Goal: Information Seeking & Learning: Learn about a topic

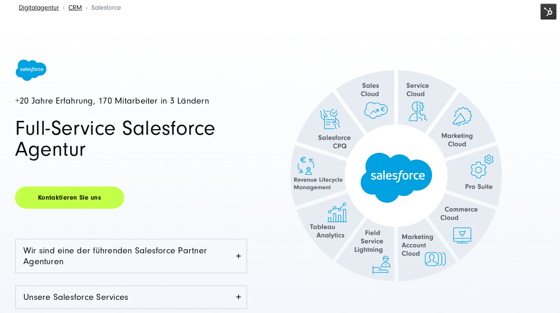
scroll to position [53, 0]
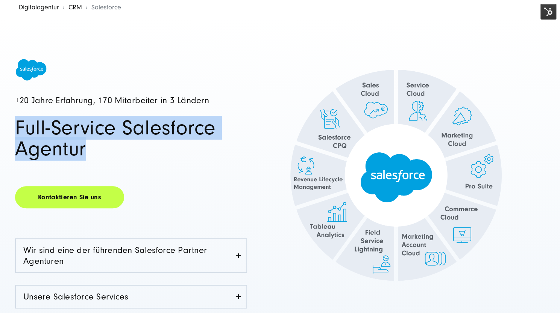
drag, startPoint x: 95, startPoint y: 151, endPoint x: 16, endPoint y: 138, distance: 79.7
click at [16, 138] on h1 "Full-Service Salesforce Agentur" at bounding box center [131, 139] width 232 height 42
copy h1 "Full-Service Salesforce Agentur"
click at [548, 14] on img at bounding box center [548, 12] width 16 height 16
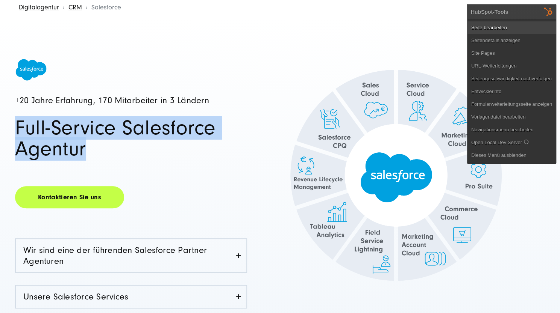
click at [510, 31] on link "Seite bearbeiten" at bounding box center [511, 27] width 88 height 13
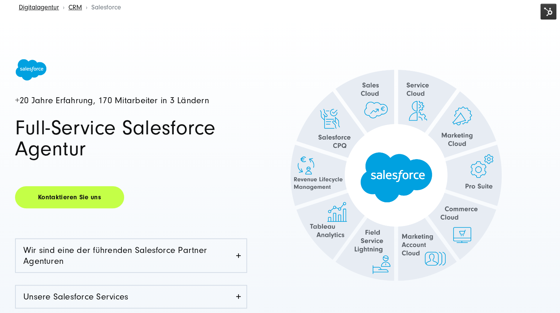
click at [485, 45] on div "+20 Jahre Erfahrung, 170 Mitarbeiter in 3 Ländern Full-Service Salesforce Agent…" at bounding box center [280, 236] width 560 height 439
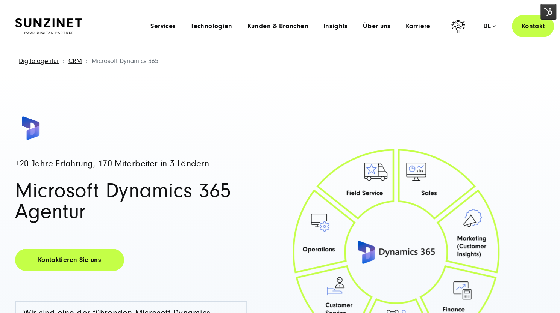
click at [548, 10] on img at bounding box center [548, 12] width 16 height 16
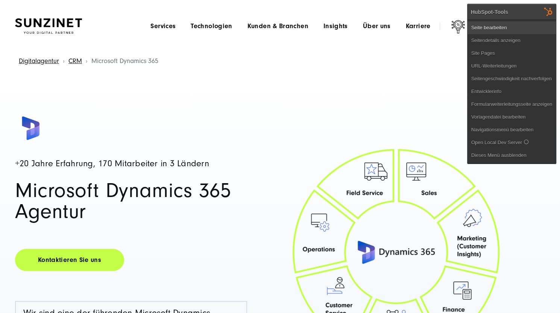
click at [496, 27] on link "Seite bearbeiten" at bounding box center [511, 27] width 88 height 13
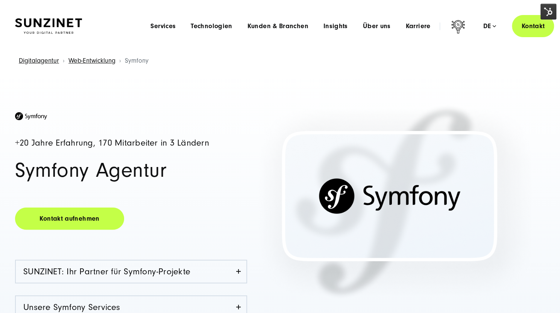
click at [547, 10] on img at bounding box center [548, 12] width 16 height 16
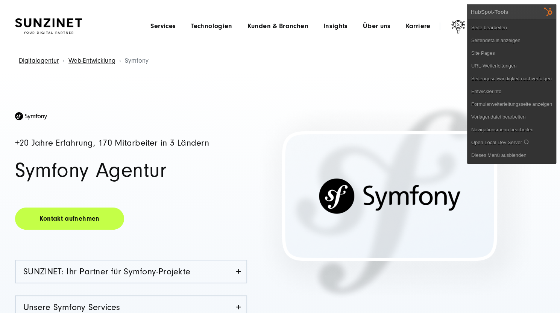
click at [362, 51] on header "Smart Search AI Hier können Sie eine konkrete Frage zu unserer Agentur und unse…" at bounding box center [280, 26] width 560 height 52
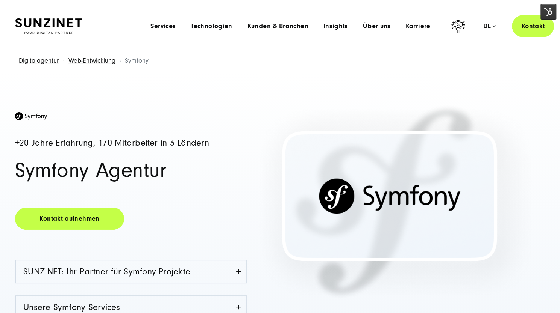
click at [554, 10] on img at bounding box center [548, 12] width 16 height 16
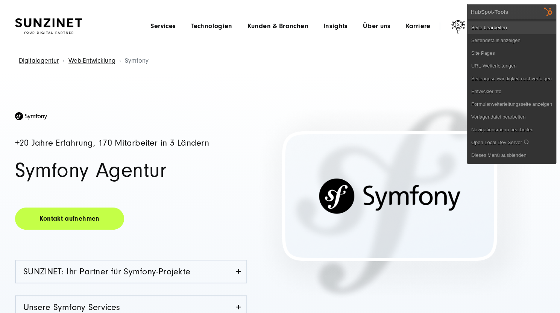
click at [499, 26] on link "Seite bearbeiten" at bounding box center [511, 27] width 88 height 13
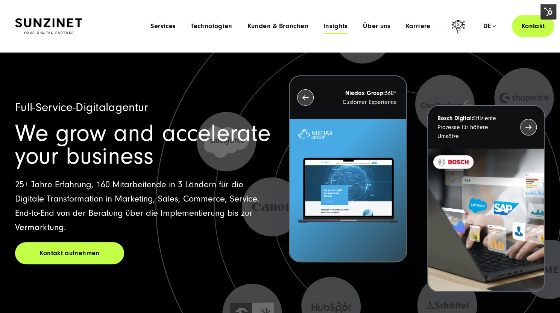
click at [335, 26] on span "Insights" at bounding box center [335, 27] width 24 height 8
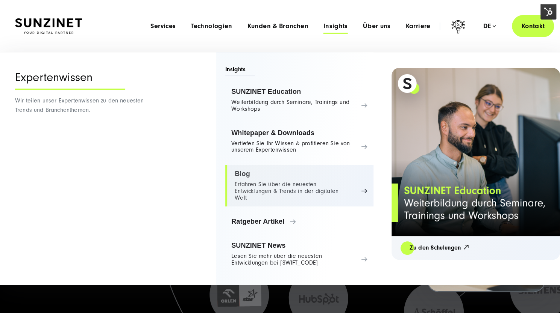
click at [265, 179] on link "Blog Erfahren Sie über die neuesten Entwicklungen & Trends in der digitalen Welt" at bounding box center [299, 186] width 148 height 42
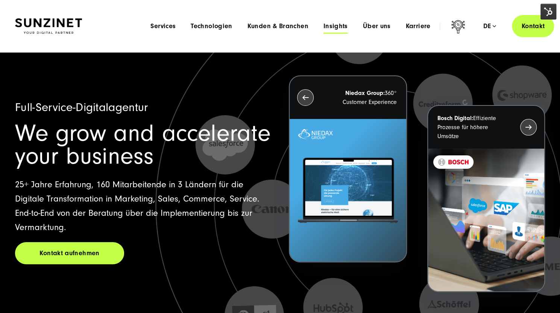
click at [339, 27] on span "Insights" at bounding box center [335, 27] width 24 height 8
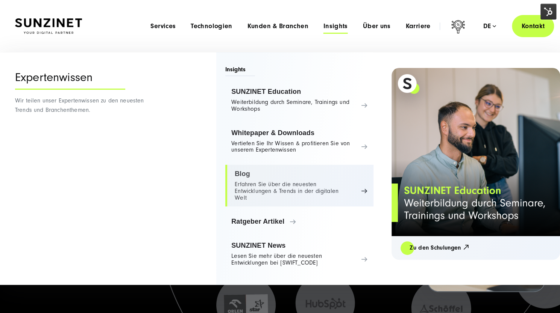
click at [256, 179] on link "Blog Erfahren Sie über die neuesten Entwicklungen & Trends in der digitalen Welt" at bounding box center [299, 186] width 148 height 42
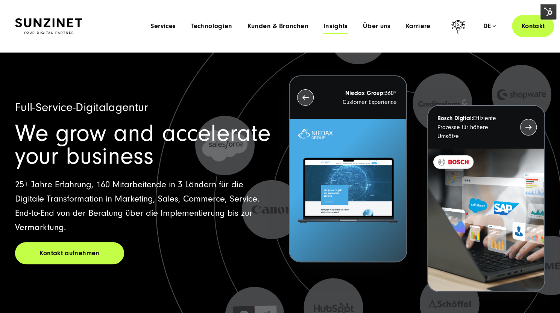
click at [332, 24] on span "Insights" at bounding box center [335, 27] width 24 height 8
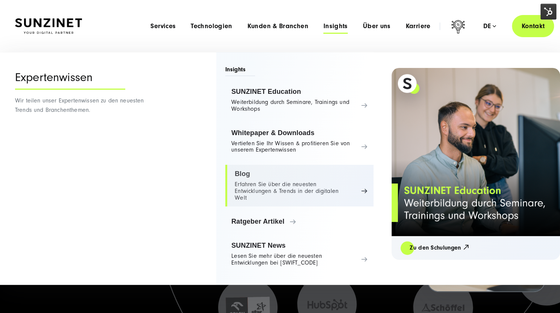
click at [259, 178] on link "Blog Erfahren Sie über die neuesten Entwicklungen & Trends in der digitalen Welt" at bounding box center [299, 186] width 148 height 42
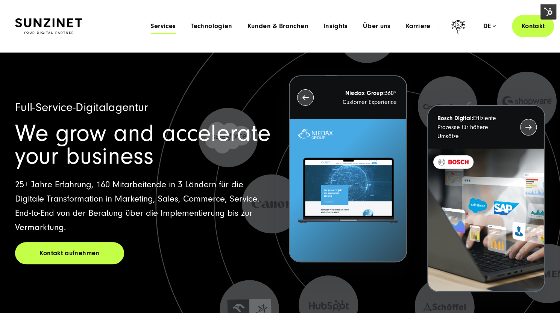
click at [166, 27] on span "Services" at bounding box center [162, 27] width 25 height 8
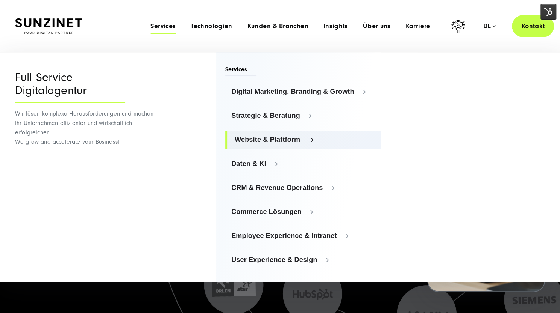
click at [265, 139] on span "Website & Plattform" at bounding box center [305, 140] width 140 height 8
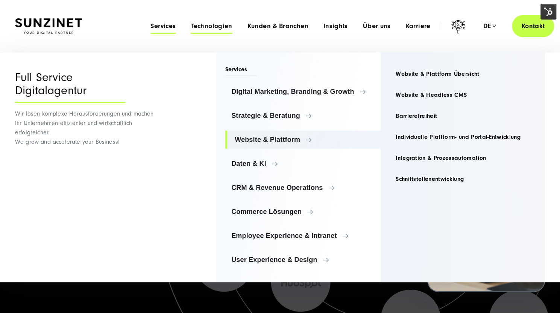
click at [217, 23] on span "Technologien" at bounding box center [211, 27] width 41 height 8
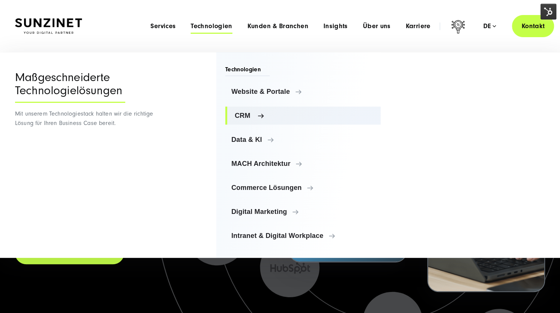
click at [247, 116] on span "CRM" at bounding box center [305, 116] width 140 height 8
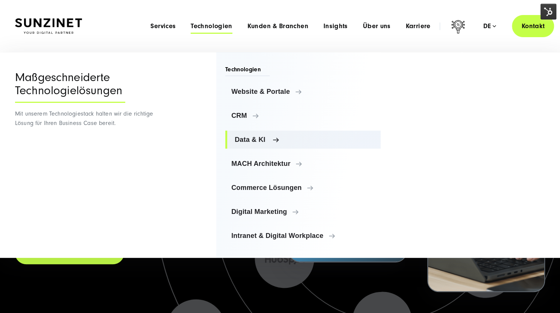
click at [255, 133] on link "Data & KI" at bounding box center [302, 140] width 155 height 18
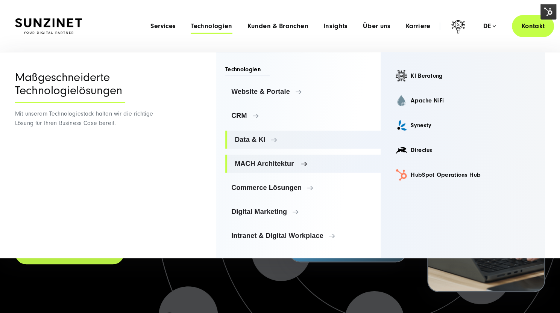
click at [259, 168] on link "MACH Architektur" at bounding box center [302, 164] width 155 height 18
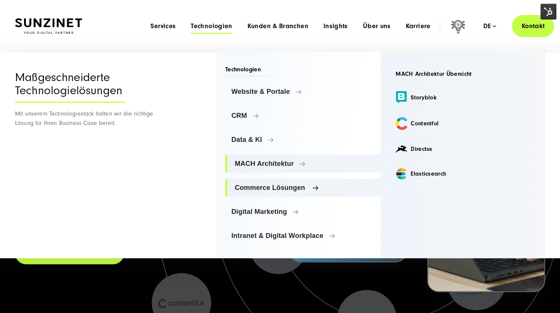
click at [263, 193] on link "Commerce Lösungen" at bounding box center [302, 188] width 155 height 18
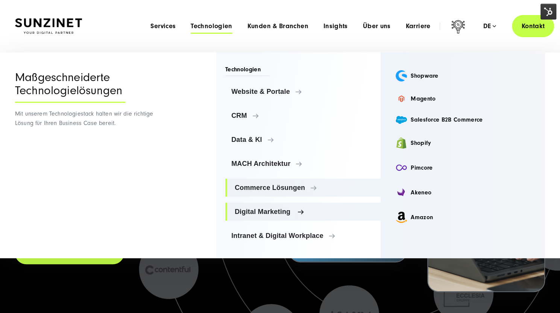
click at [257, 208] on span "Digital Marketing" at bounding box center [305, 212] width 140 height 8
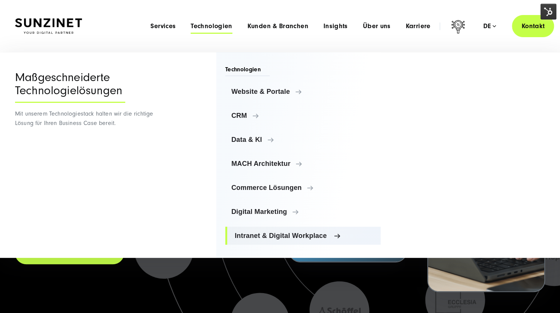
click at [274, 234] on span "Intranet & Digital Workplace" at bounding box center [305, 236] width 140 height 8
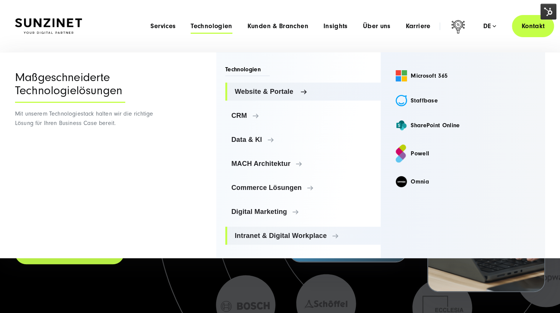
click at [265, 91] on span "Website & Portale" at bounding box center [305, 92] width 140 height 8
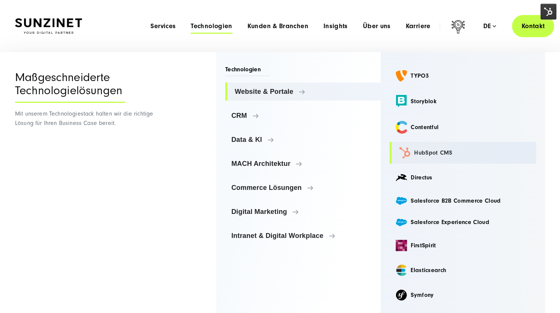
scroll to position [8, 0]
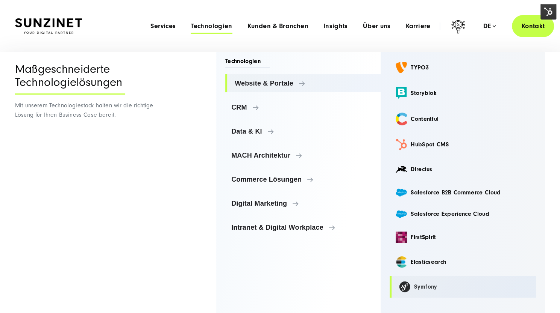
click at [417, 285] on link "Symfony" at bounding box center [462, 287] width 146 height 22
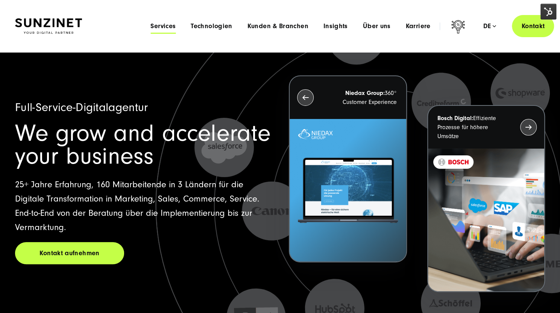
click at [163, 24] on span "Services" at bounding box center [162, 27] width 25 height 8
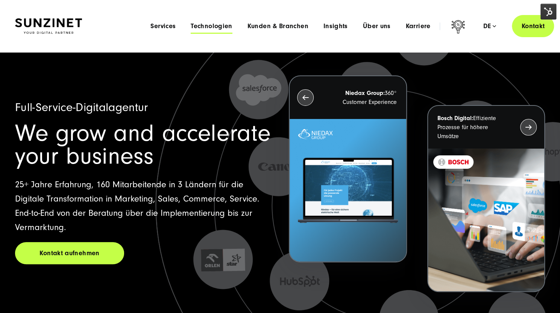
click at [212, 27] on span "Technologien" at bounding box center [211, 27] width 41 height 8
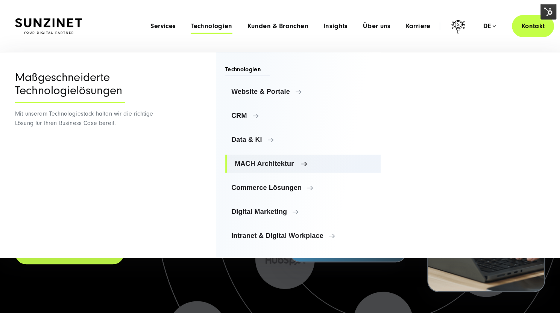
click at [267, 165] on span "MACH Architektur" at bounding box center [305, 164] width 140 height 8
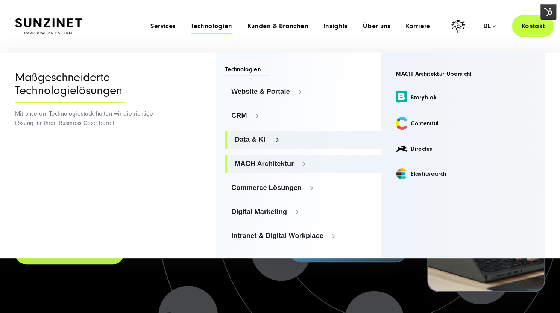
click at [256, 137] on span "Data & KI" at bounding box center [305, 140] width 140 height 8
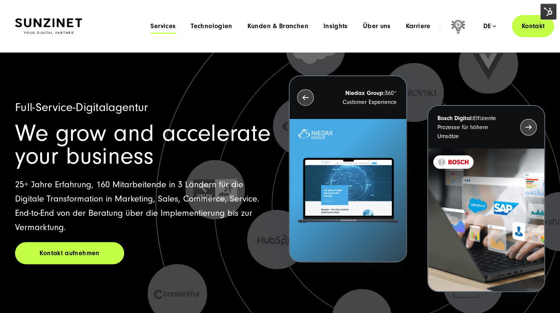
click at [159, 29] on span "Services" at bounding box center [162, 27] width 25 height 8
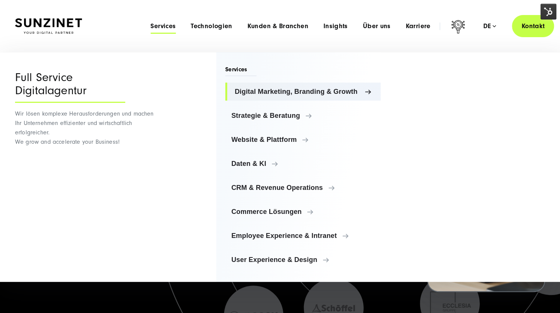
click at [272, 88] on span "Digital Marketing, Branding & Growth" at bounding box center [305, 92] width 140 height 8
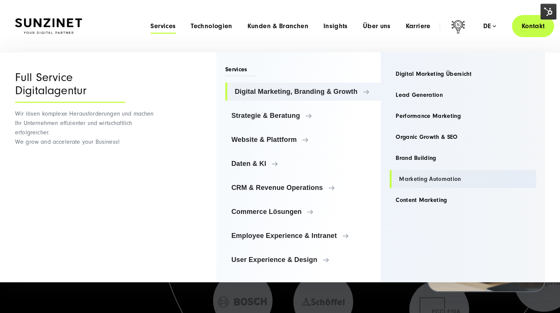
click at [419, 180] on link "Marketing Automation" at bounding box center [462, 179] width 146 height 18
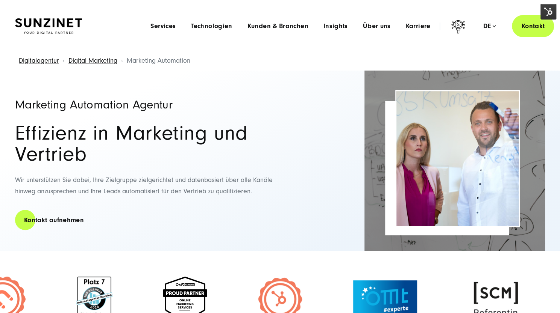
click at [542, 9] on img at bounding box center [548, 12] width 16 height 16
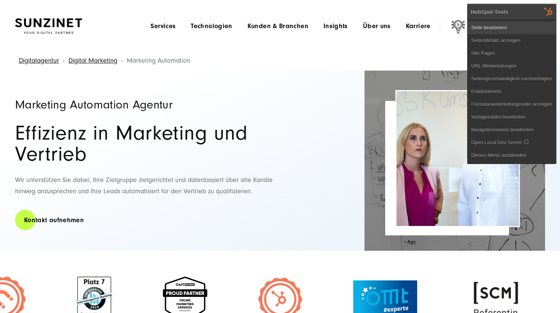
click at [495, 23] on link "Seite bearbeiten" at bounding box center [511, 27] width 88 height 13
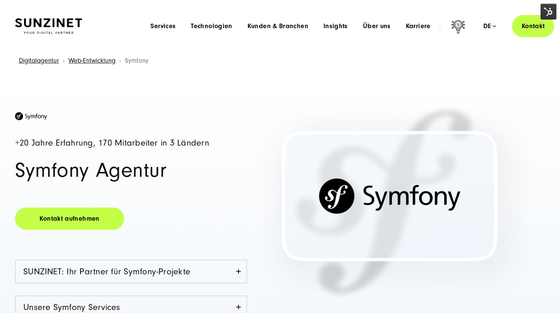
click at [543, 10] on img at bounding box center [548, 12] width 16 height 16
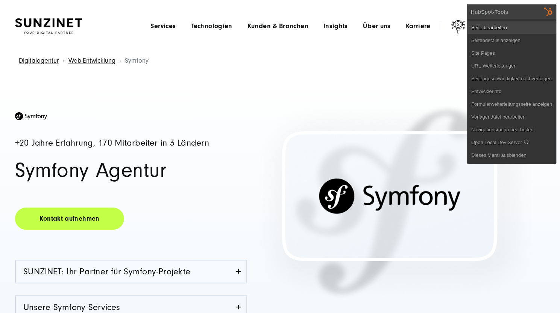
click at [515, 29] on link "Seite bearbeiten" at bounding box center [511, 27] width 88 height 13
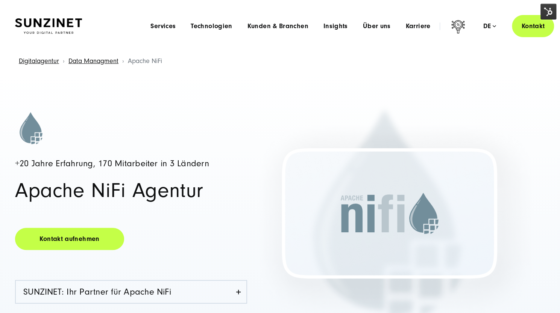
click at [544, 10] on img at bounding box center [548, 12] width 16 height 16
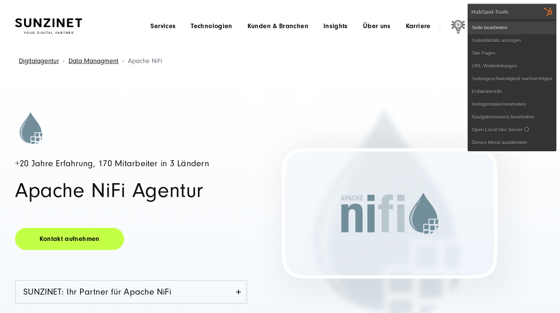
click at [507, 26] on link "Seite bearbeiten" at bounding box center [512, 27] width 88 height 13
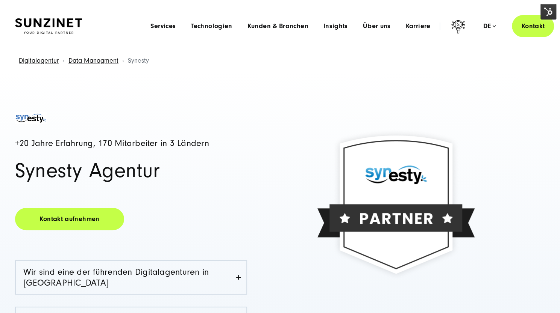
click at [546, 9] on img at bounding box center [548, 12] width 16 height 16
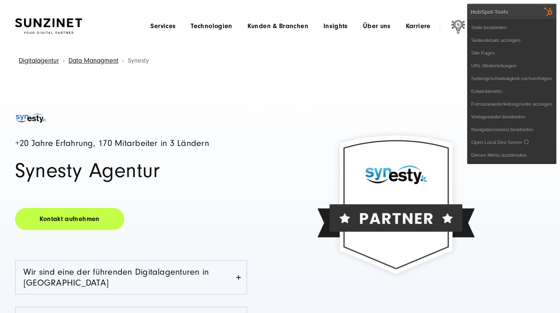
click at [336, 117] on img at bounding box center [395, 204] width 203 height 203
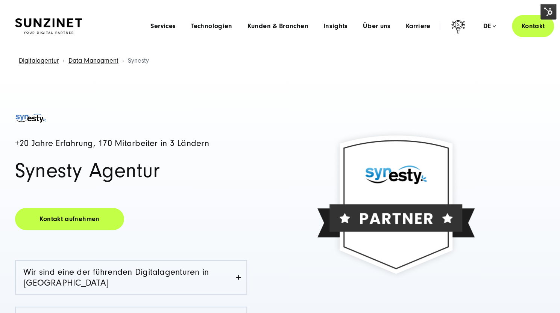
click at [544, 8] on img at bounding box center [548, 12] width 16 height 16
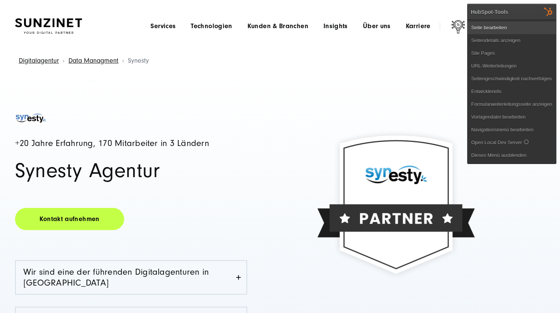
click at [504, 25] on link "Seite bearbeiten" at bounding box center [511, 27] width 88 height 13
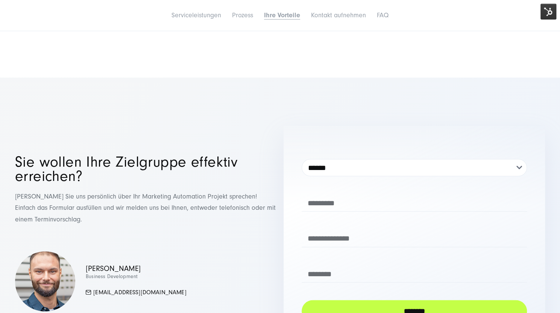
scroll to position [2872, 0]
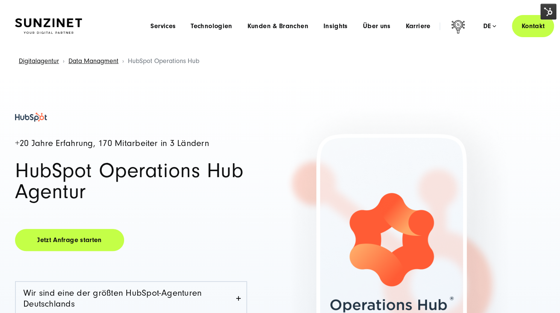
click at [549, 11] on img at bounding box center [548, 12] width 16 height 16
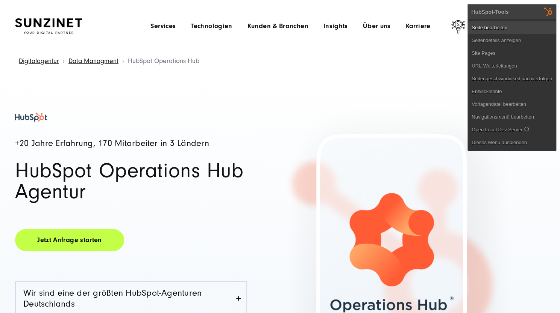
click at [490, 26] on link "Seite bearbeiten" at bounding box center [512, 27] width 88 height 13
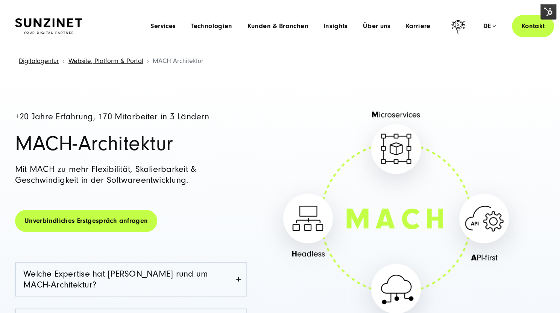
click at [549, 9] on img at bounding box center [548, 12] width 16 height 16
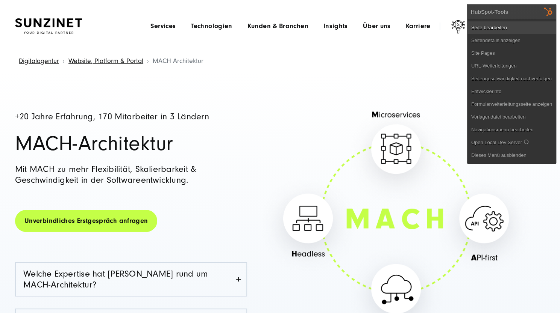
click at [503, 27] on link "Seite bearbeiten" at bounding box center [511, 27] width 88 height 13
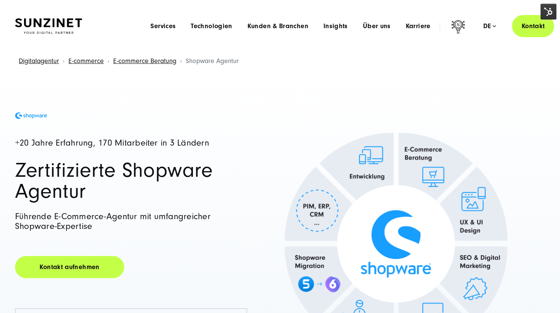
click at [546, 13] on img at bounding box center [548, 12] width 16 height 16
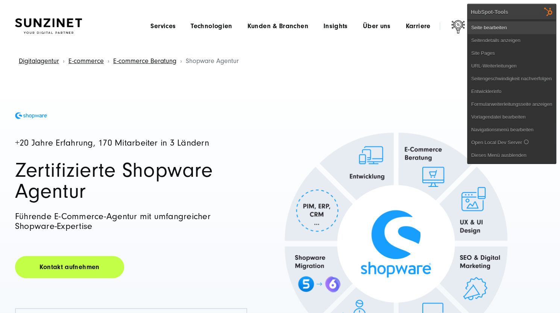
click at [499, 24] on link "Seite bearbeiten" at bounding box center [511, 27] width 88 height 13
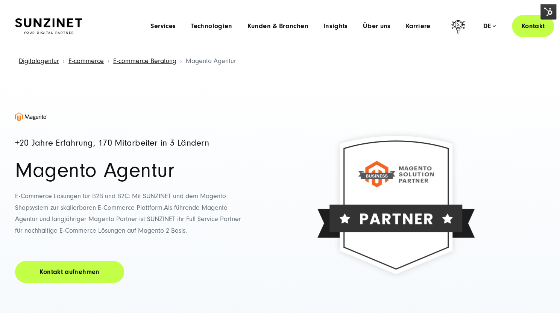
click at [546, 12] on img at bounding box center [548, 12] width 16 height 16
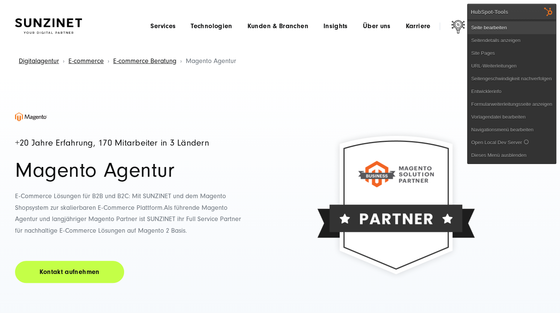
click at [508, 28] on link "Seite bearbeiten" at bounding box center [511, 27] width 88 height 13
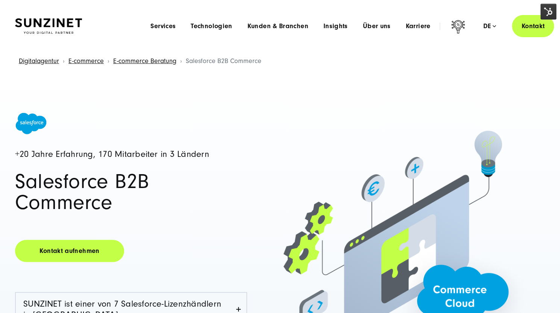
click at [541, 12] on img at bounding box center [548, 12] width 16 height 16
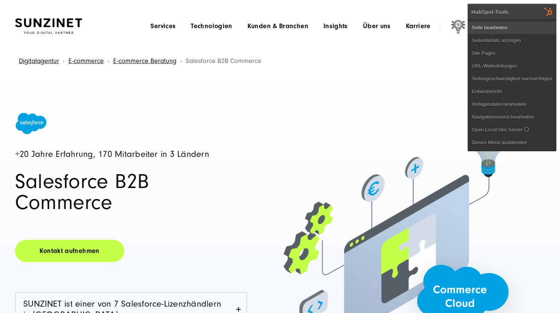
click at [508, 27] on link "Seite bearbeiten" at bounding box center [512, 27] width 88 height 13
